Goal: Task Accomplishment & Management: Use online tool/utility

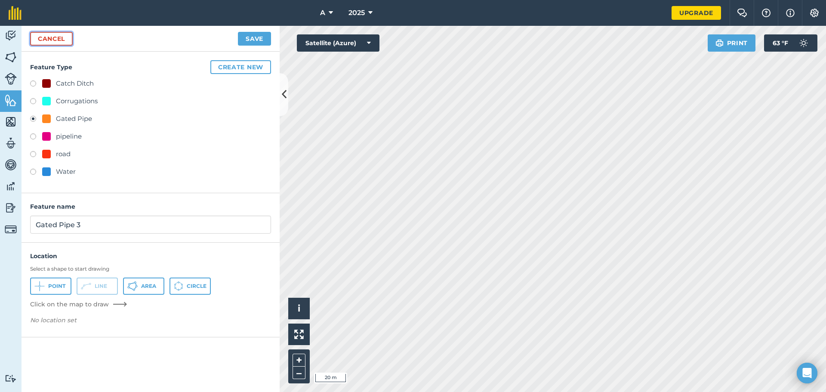
click at [65, 36] on link "Cancel" at bounding box center [51, 39] width 43 height 14
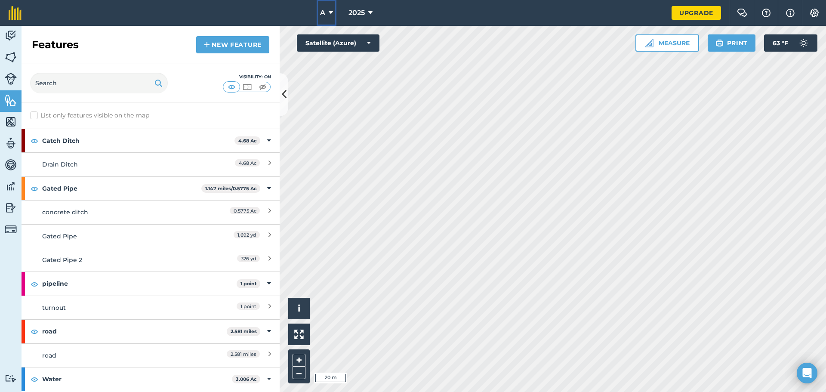
click at [330, 11] on icon at bounding box center [331, 13] width 4 height 10
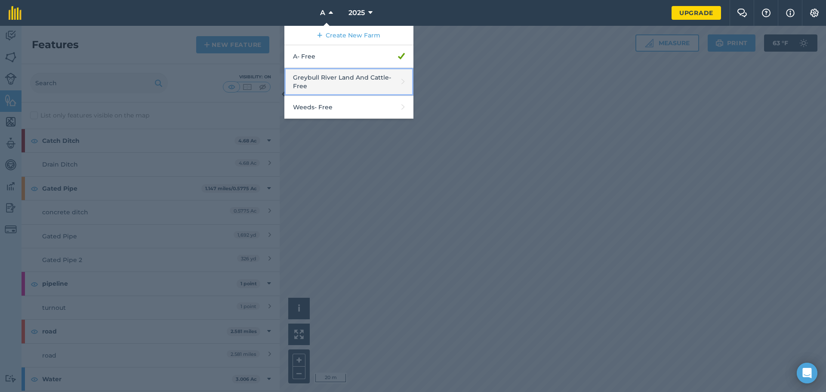
click at [325, 80] on link "Greybull River Land And Cattle - Free" at bounding box center [348, 82] width 129 height 28
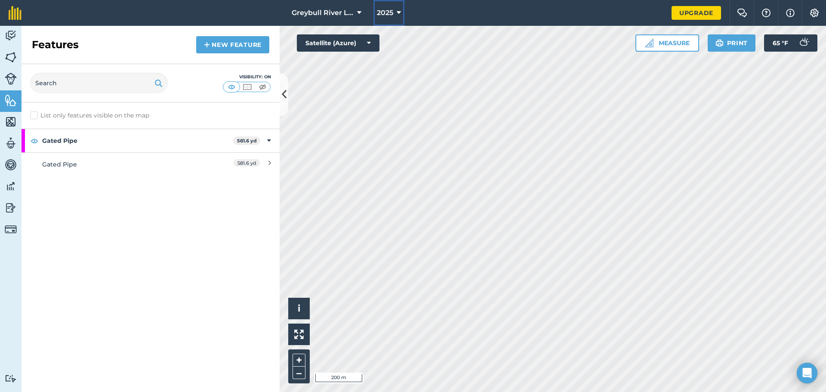
click at [387, 12] on span "2025" at bounding box center [385, 13] width 16 height 10
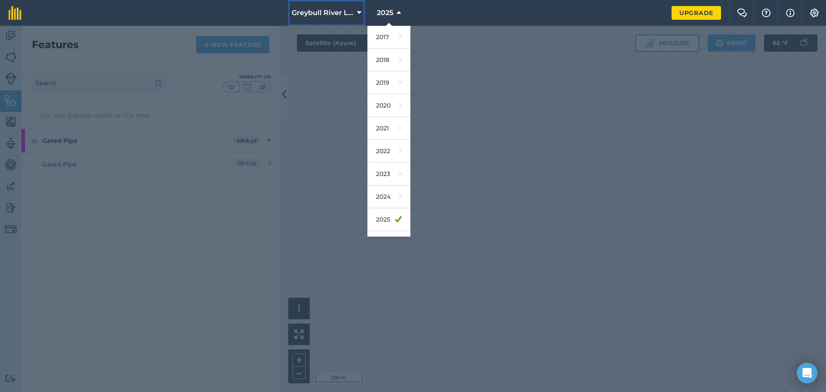
click at [342, 11] on span "Greybull River Land And Cattle" at bounding box center [323, 13] width 62 height 10
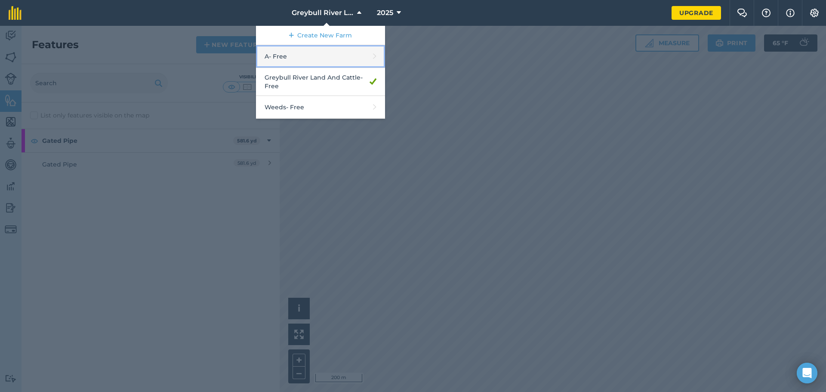
click at [323, 54] on link "A - Free" at bounding box center [320, 56] width 129 height 23
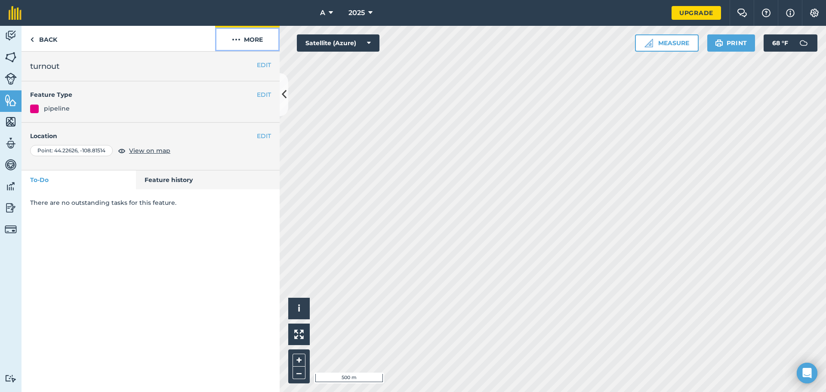
click at [254, 27] on button "More" at bounding box center [247, 38] width 65 height 25
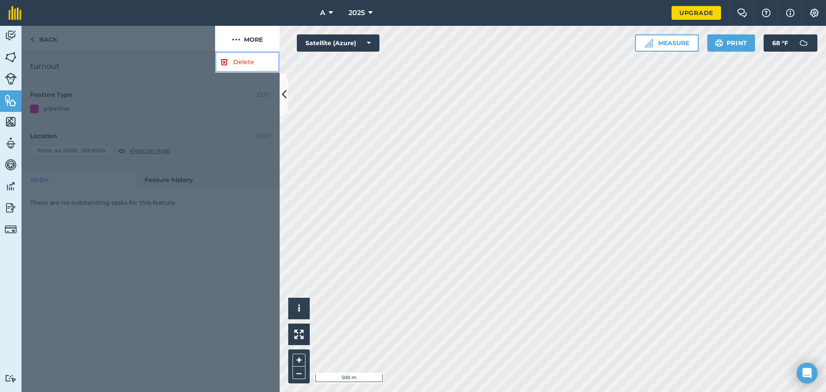
click at [245, 66] on link "Delete" at bounding box center [247, 62] width 65 height 21
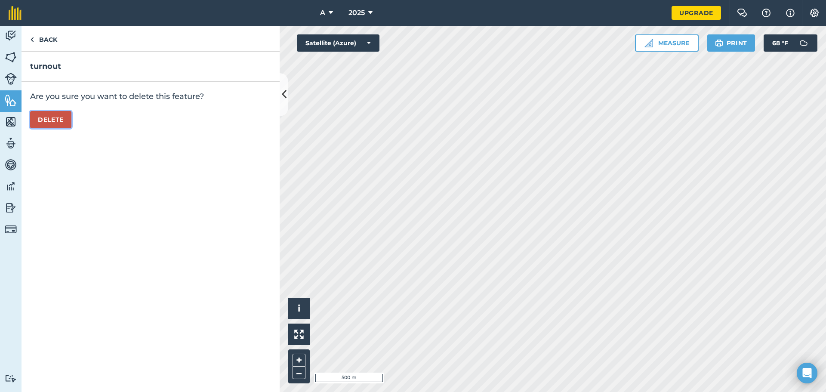
click at [67, 119] on button "Delete" at bounding box center [50, 119] width 41 height 17
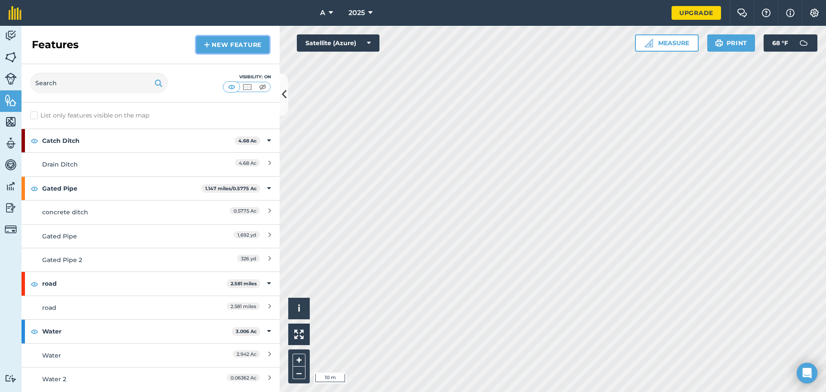
click at [224, 46] on link "New feature" at bounding box center [232, 44] width 73 height 17
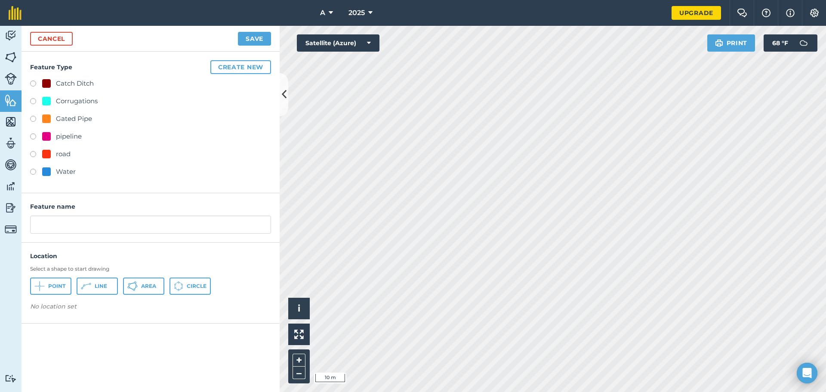
click at [62, 118] on div "Gated Pipe" at bounding box center [74, 119] width 36 height 10
radio input "true"
type input "Gated Pipe 3"
click at [97, 286] on span "Line" at bounding box center [101, 286] width 12 height 7
